Goal: Information Seeking & Learning: Check status

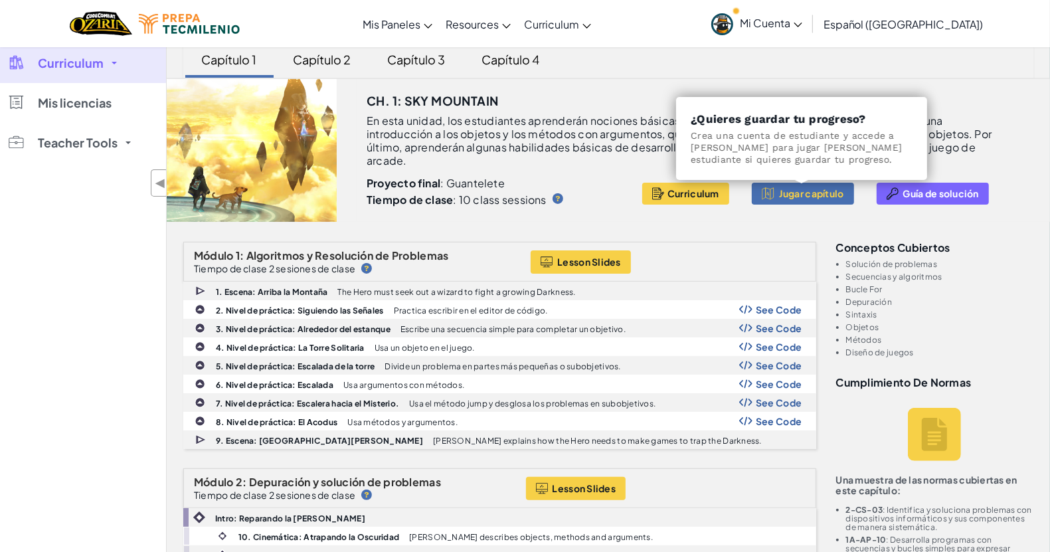
click at [84, 69] on span "Curriculum" at bounding box center [71, 63] width 66 height 12
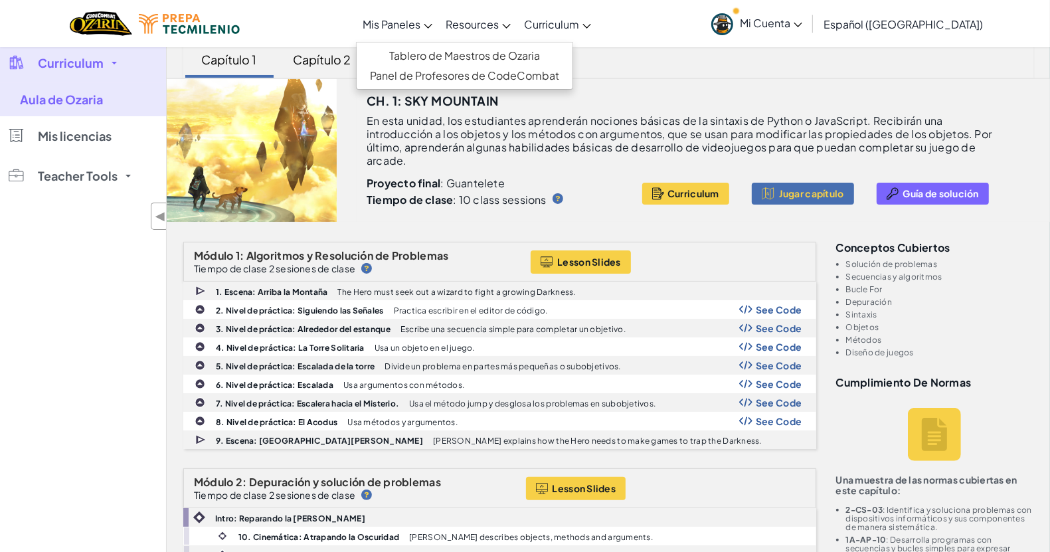
click at [407, 11] on link "Mis Paneles" at bounding box center [397, 24] width 83 height 36
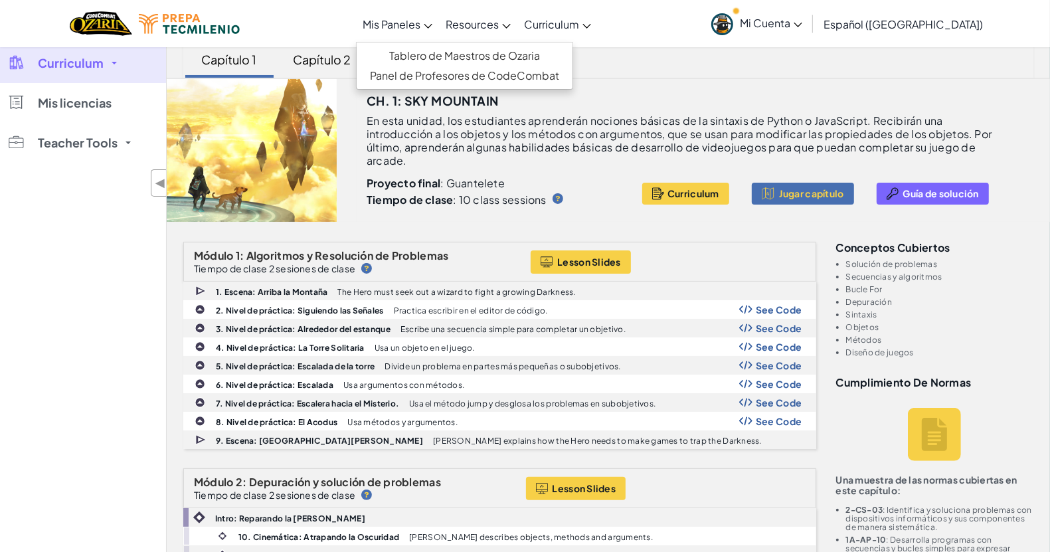
click at [90, 60] on span "Curriculum" at bounding box center [71, 63] width 66 height 12
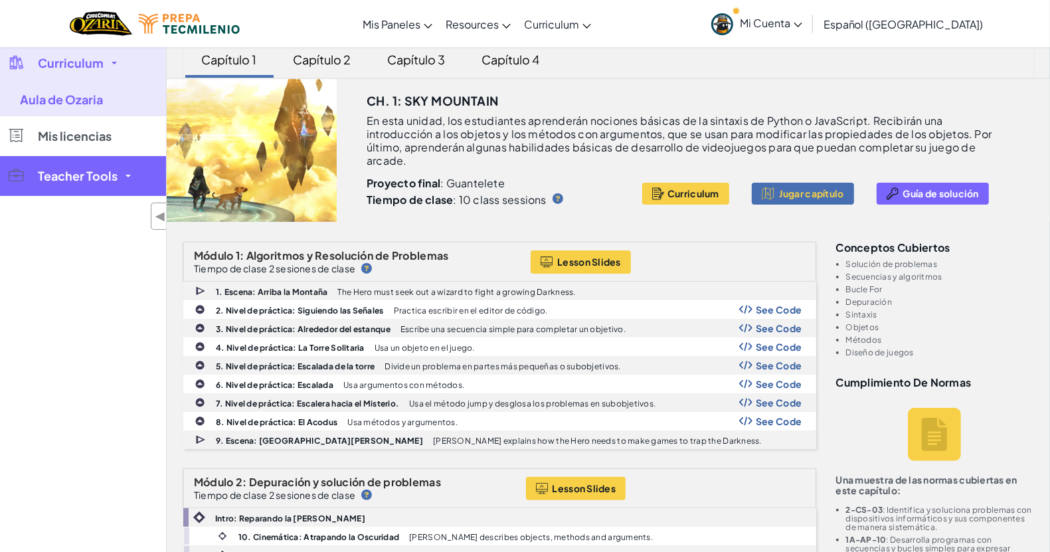
click at [77, 171] on span "Teacher Tools" at bounding box center [78, 176] width 80 height 12
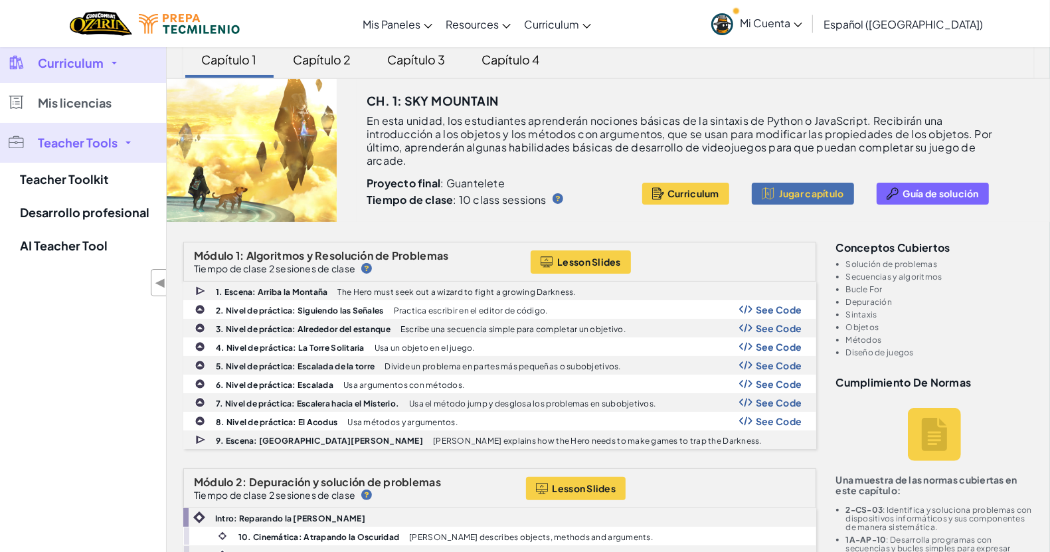
click at [110, 67] on link "Curriculum" at bounding box center [83, 63] width 166 height 40
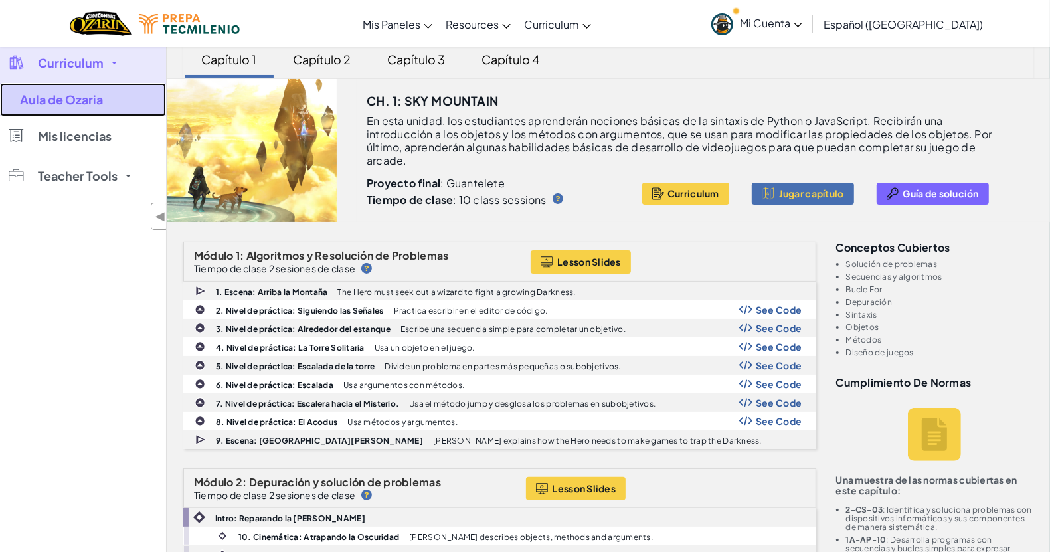
click at [85, 98] on link "Aula de Ozaria" at bounding box center [83, 99] width 166 height 33
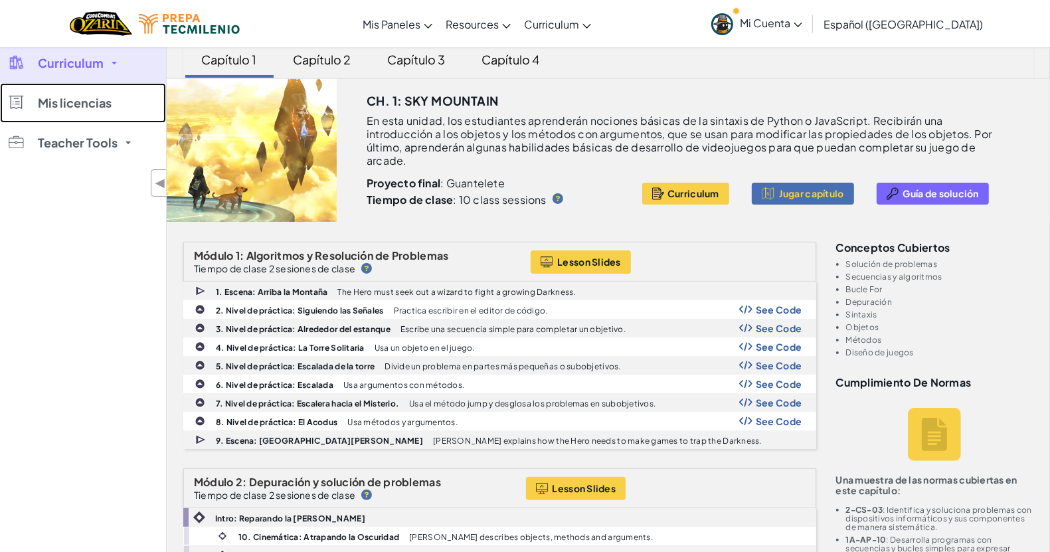
click at [85, 98] on span "Mis licencias" at bounding box center [75, 103] width 74 height 12
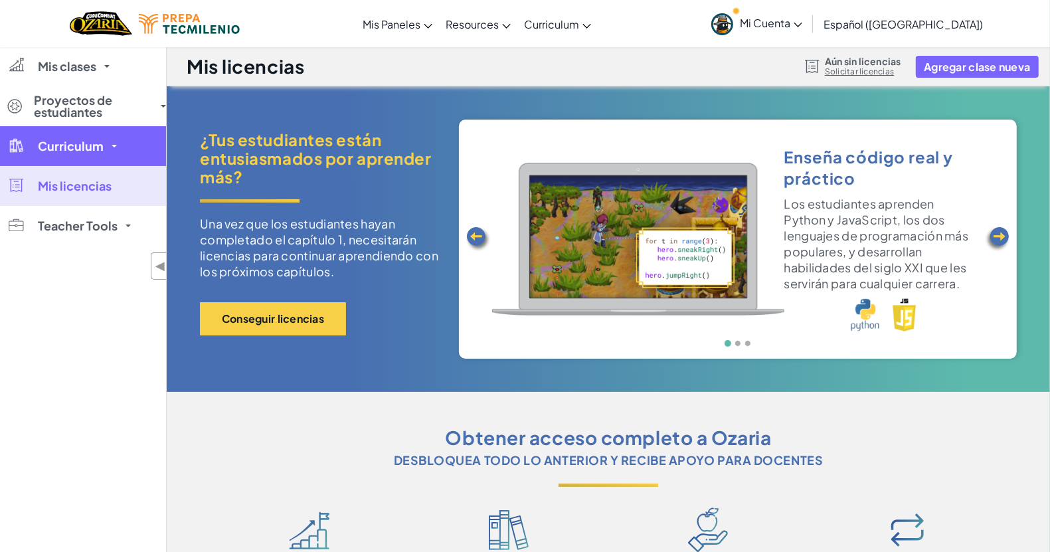
click at [86, 151] on span "Curriculum" at bounding box center [71, 146] width 66 height 12
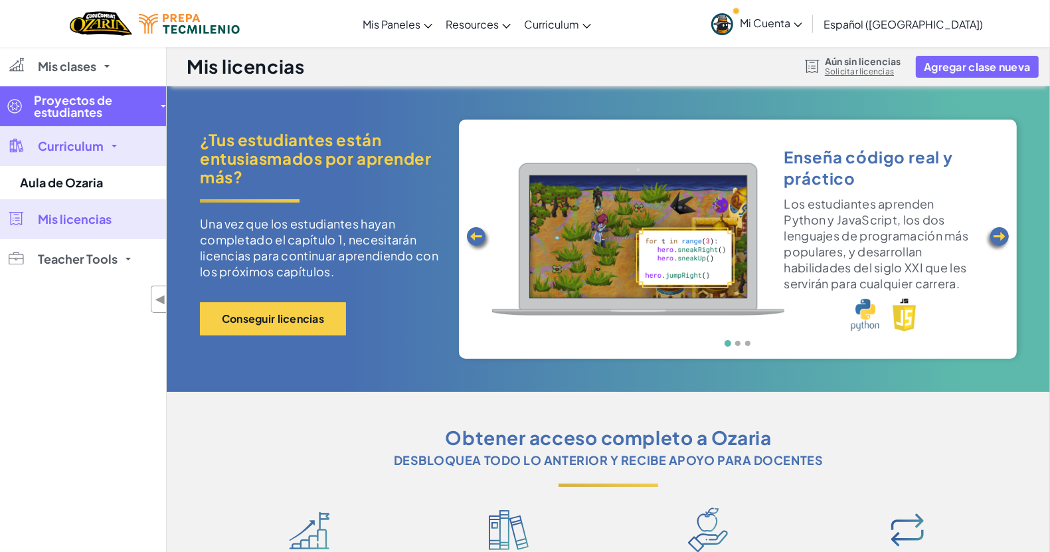
click at [54, 90] on link "Proyectos de estudiantes" at bounding box center [83, 106] width 166 height 40
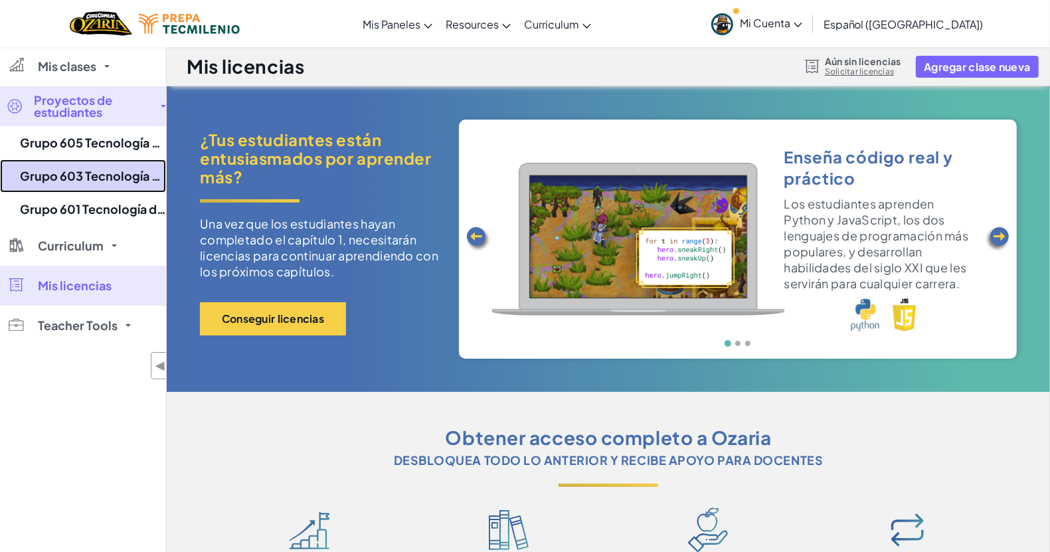
click at [37, 181] on link "Grupo 603 Tecnología de la Información I Profe Ale" at bounding box center [83, 175] width 166 height 33
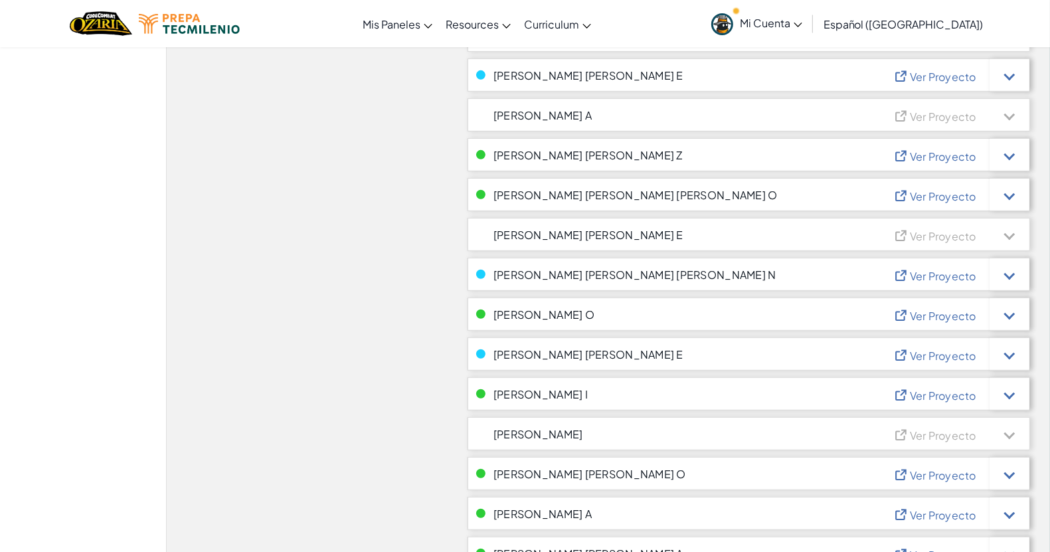
scroll to position [581, 0]
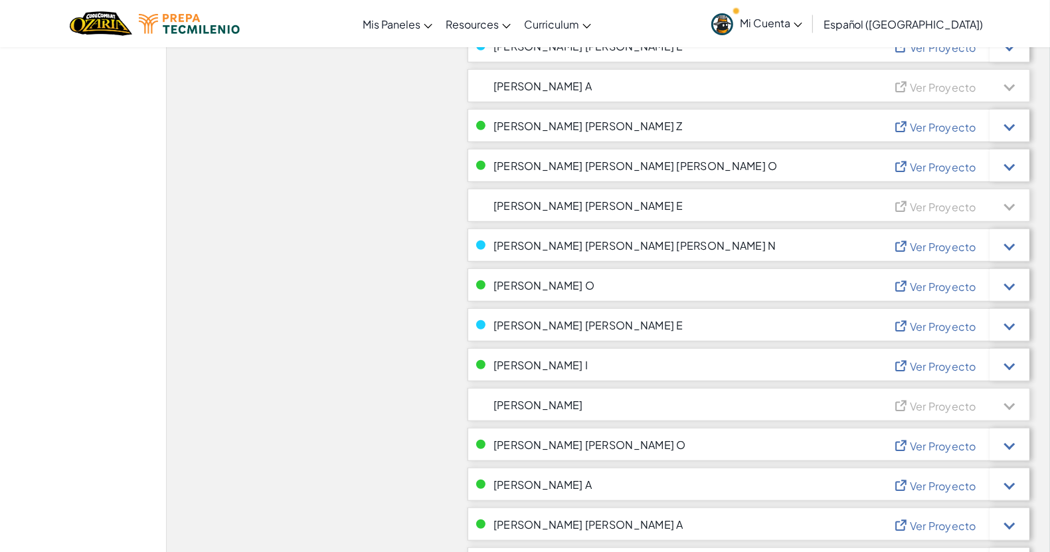
click at [951, 526] on span "Ver Proyecto" at bounding box center [943, 526] width 66 height 14
click at [1015, 521] on div at bounding box center [1010, 523] width 40 height 33
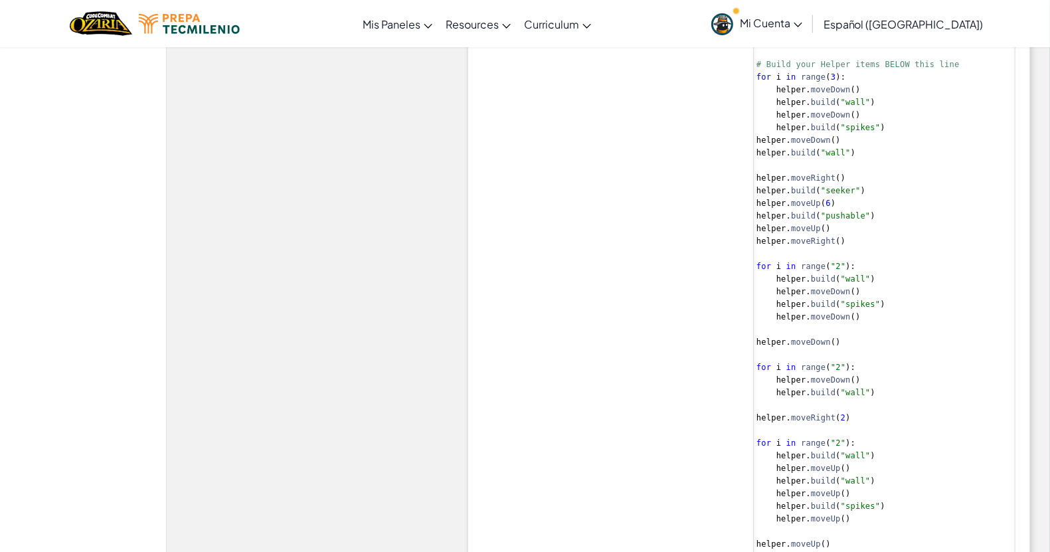
scroll to position [1328, 0]
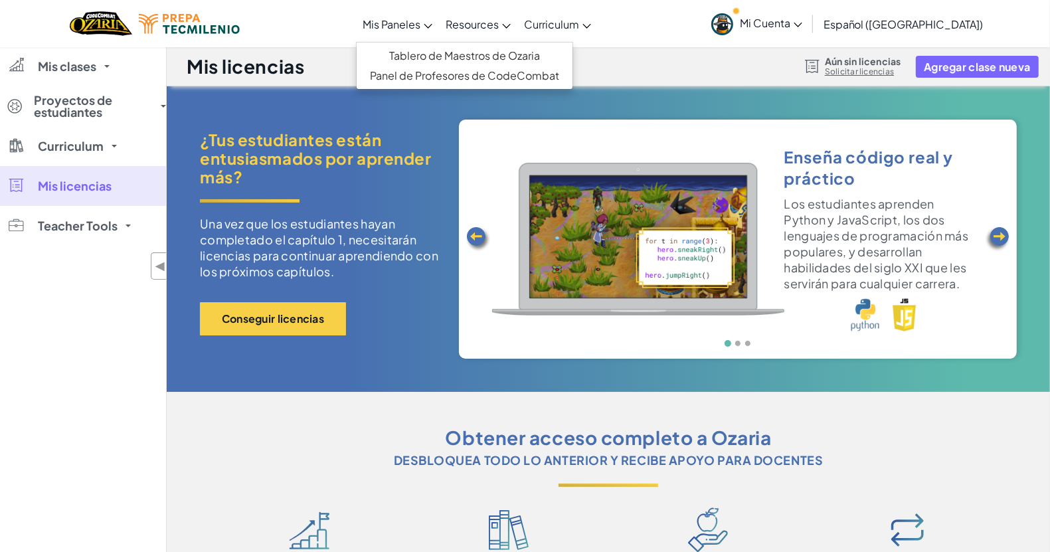
click at [439, 24] on link "Mis Paneles" at bounding box center [397, 24] width 83 height 36
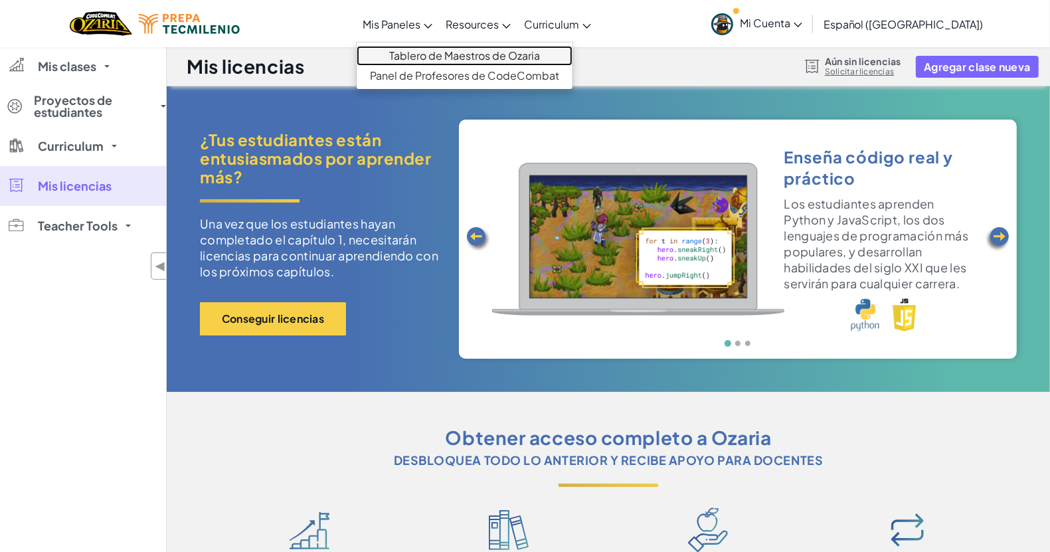
click at [418, 60] on link "Tablero de Maestros de Ozaria" at bounding box center [465, 56] width 216 height 20
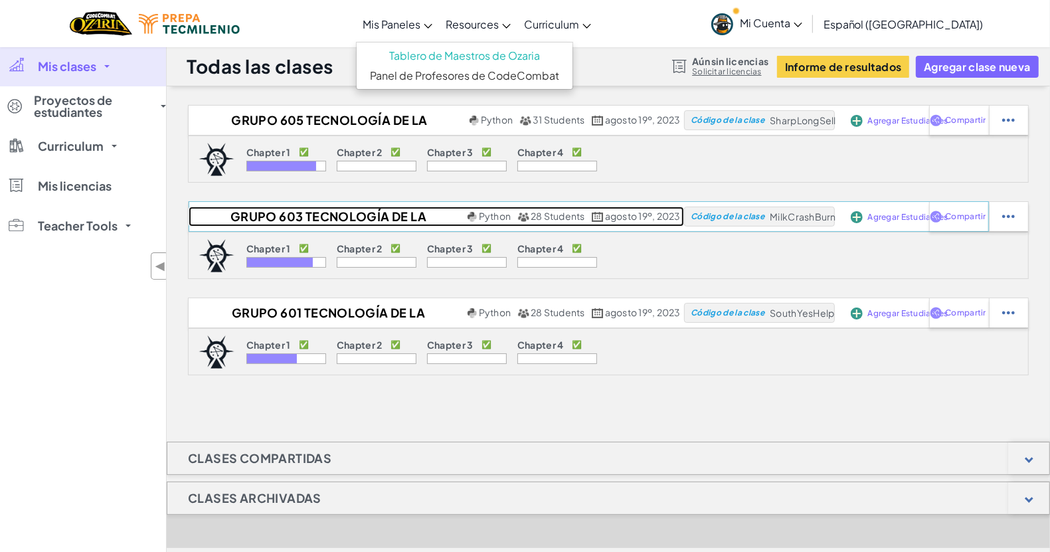
click at [272, 221] on h2 "Grupo 603 Tecnología de la Información I Profe Ale" at bounding box center [327, 217] width 276 height 20
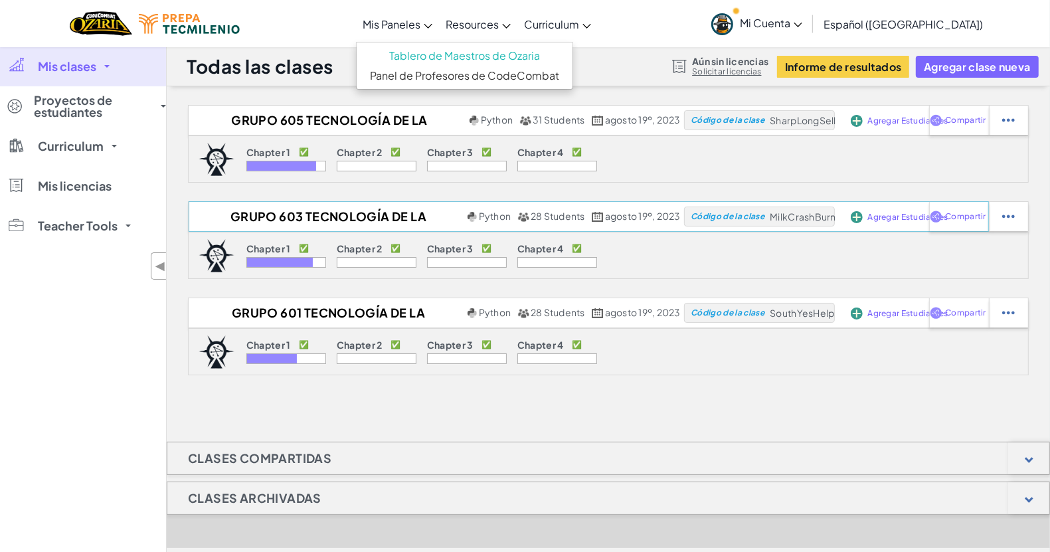
select select "Progress (High to Low)"
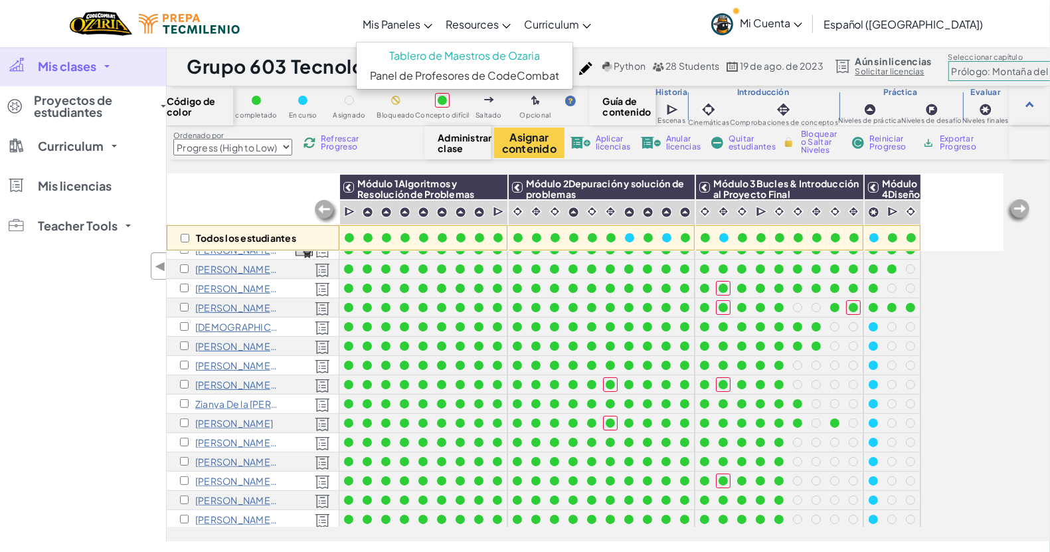
scroll to position [249, 0]
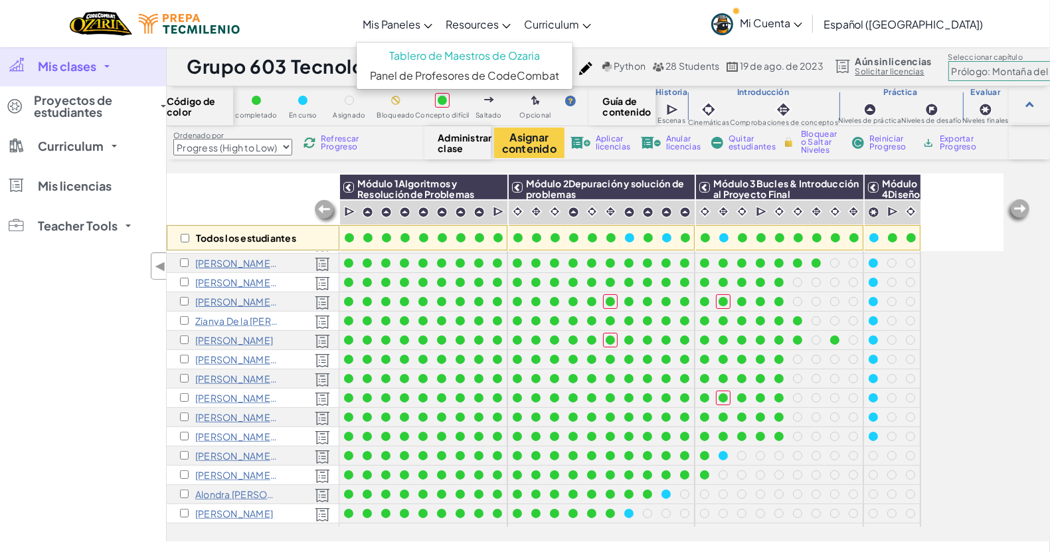
click at [231, 456] on p "[PERSON_NAME] E" at bounding box center [236, 455] width 83 height 11
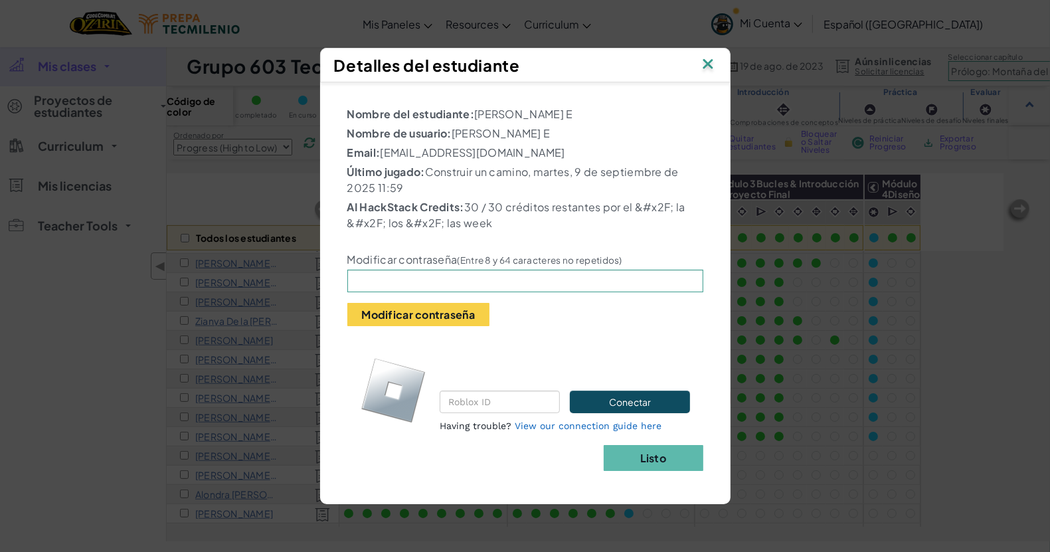
click at [711, 58] on img at bounding box center [707, 65] width 17 height 20
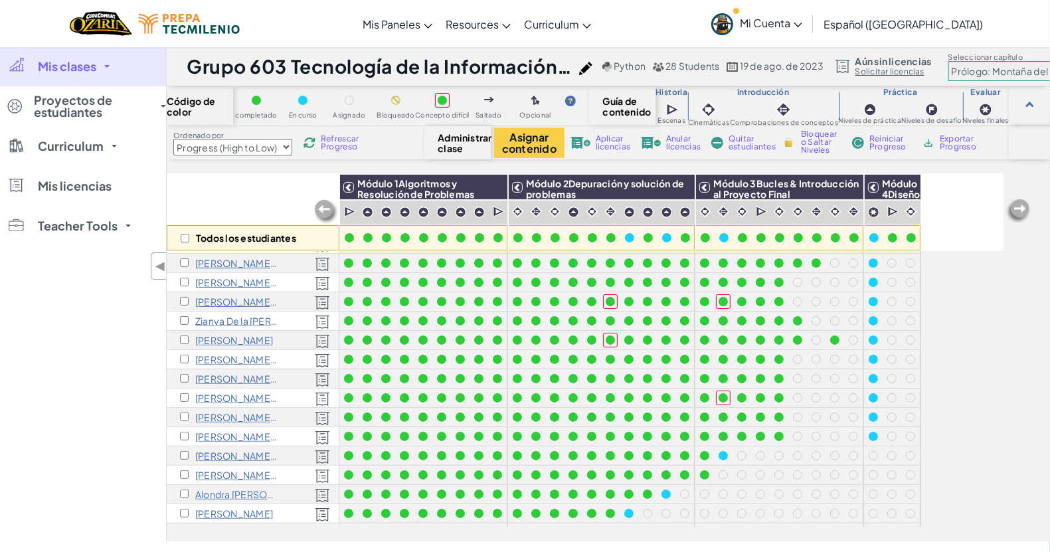
click at [802, 23] on span "Mi Cuenta" at bounding box center [771, 23] width 62 height 14
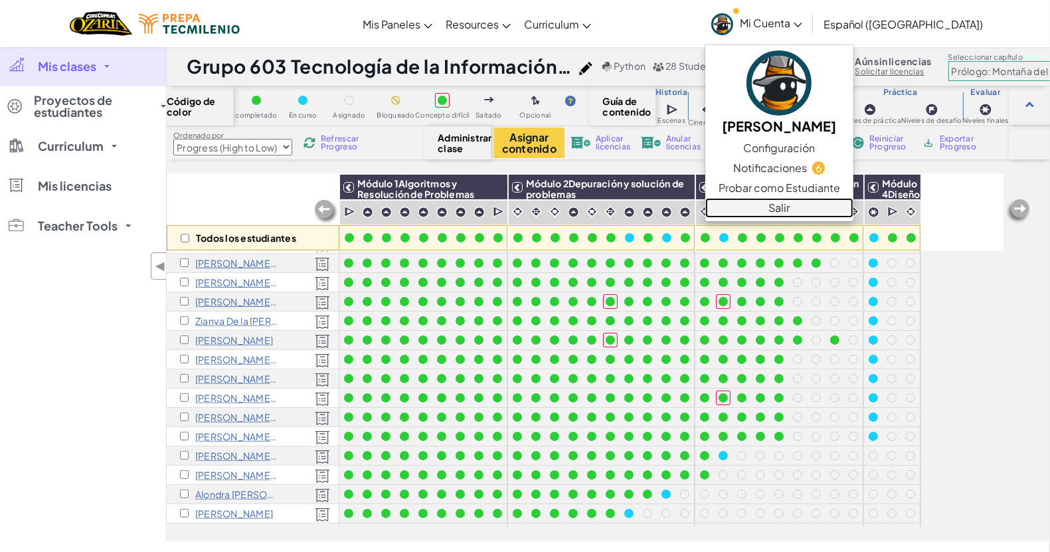
click at [837, 211] on link "Salir" at bounding box center [779, 208] width 148 height 20
